Goal: Information Seeking & Learning: Learn about a topic

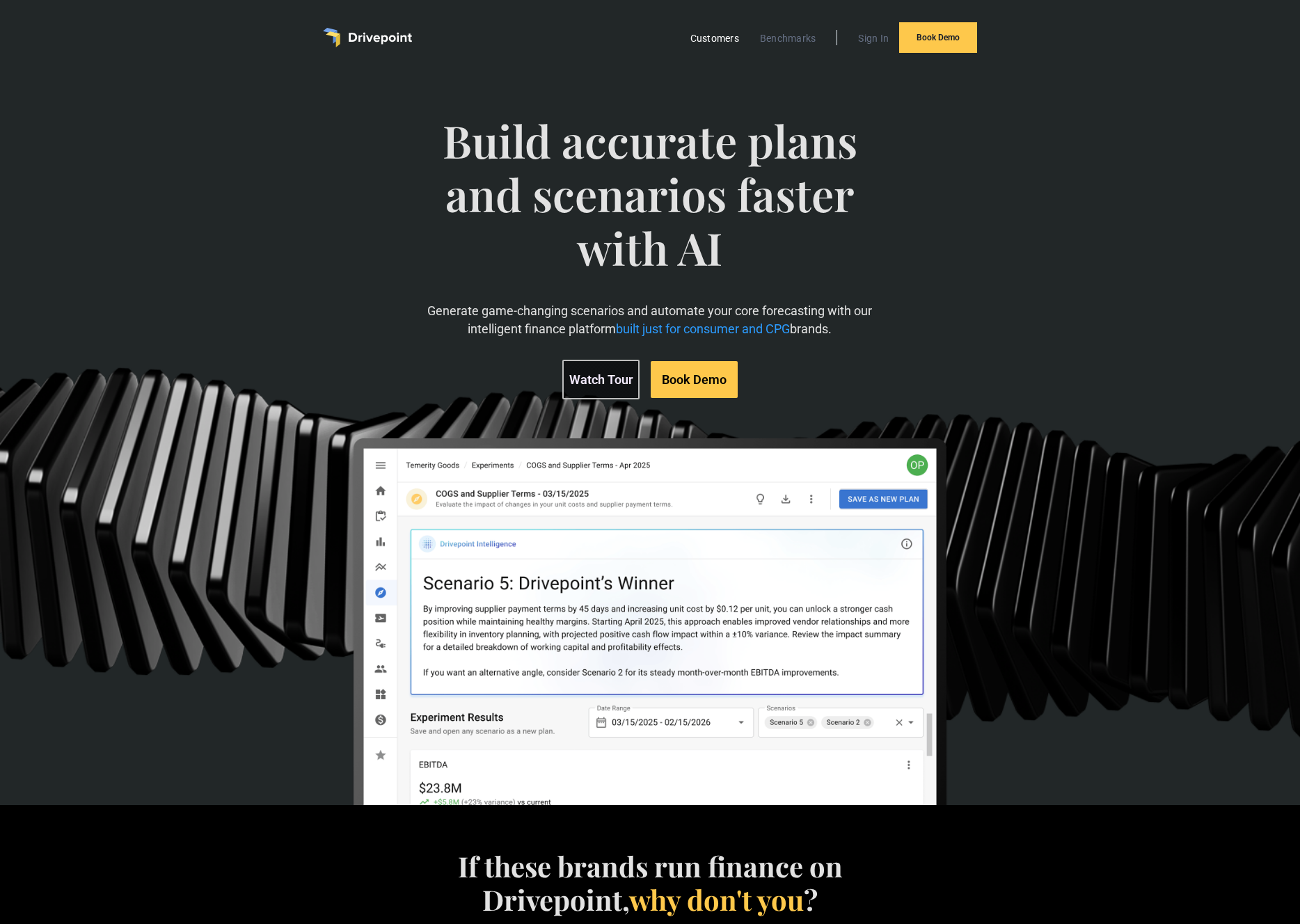
click at [718, 39] on link "Customers" at bounding box center [714, 38] width 63 height 18
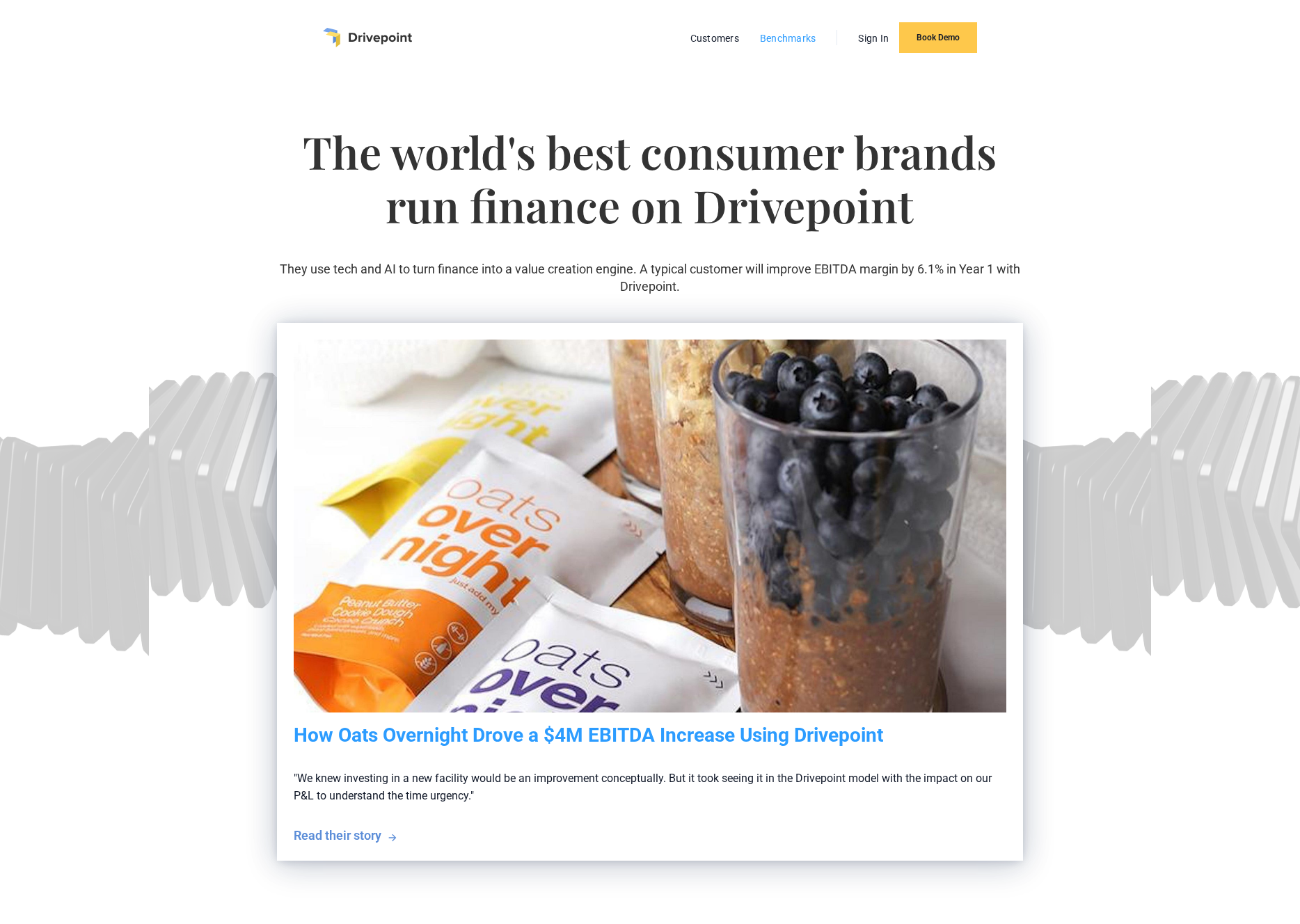
click at [785, 40] on link "Benchmarks" at bounding box center [788, 38] width 70 height 18
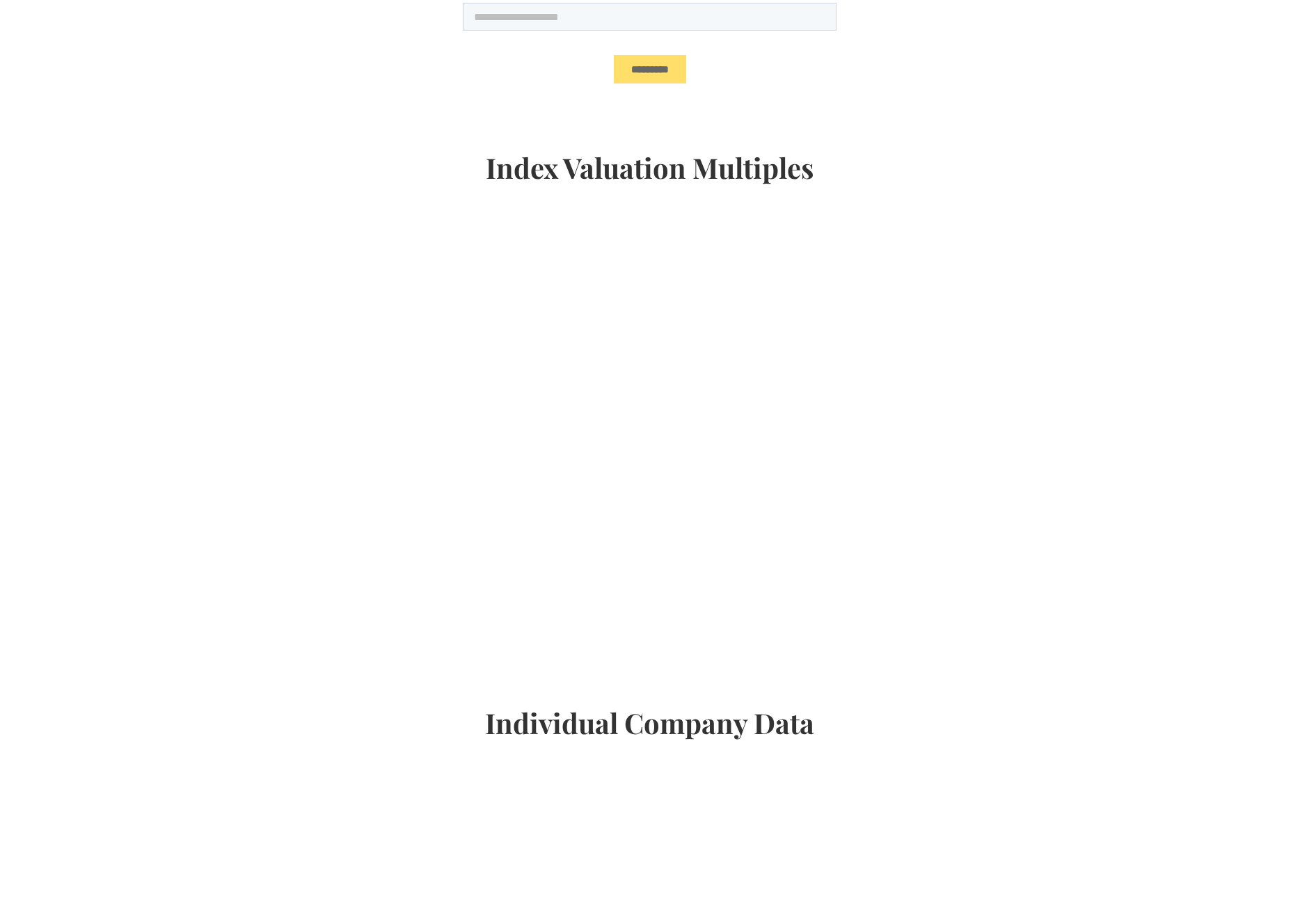
scroll to position [245, 0]
